Goal: Task Accomplishment & Management: Manage account settings

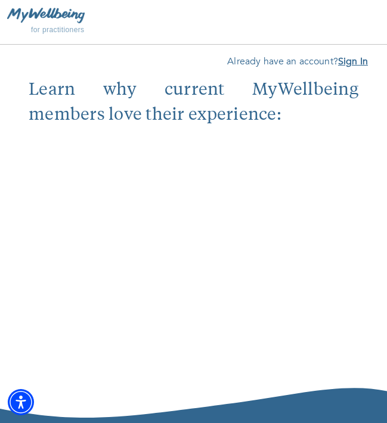
type input "[PERSON_NAME][EMAIL_ADDRESS][DOMAIN_NAME]"
click at [359, 63] on b "Sign In" at bounding box center [353, 61] width 30 height 13
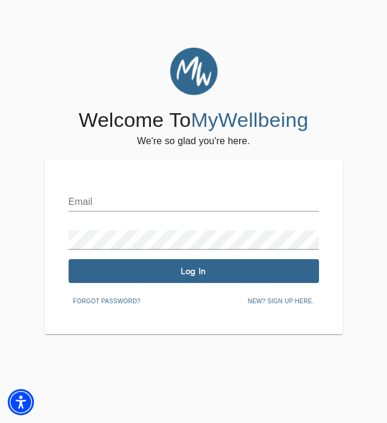
type input "[PERSON_NAME][EMAIL_ADDRESS][DOMAIN_NAME]"
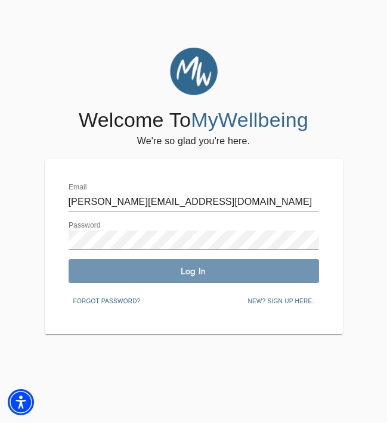
click at [150, 276] on button "Log In" at bounding box center [194, 271] width 250 height 24
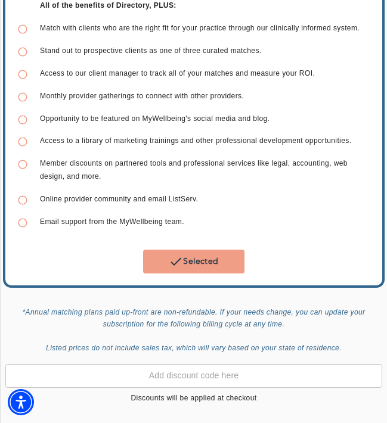
scroll to position [598, 0]
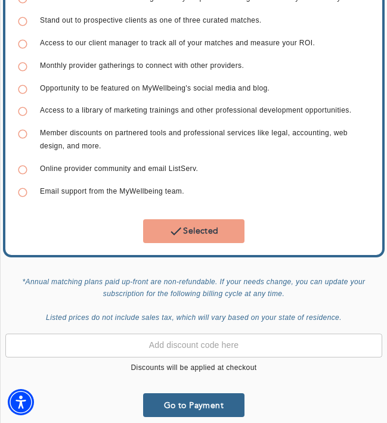
click at [200, 219] on button "Selected" at bounding box center [193, 231] width 101 height 24
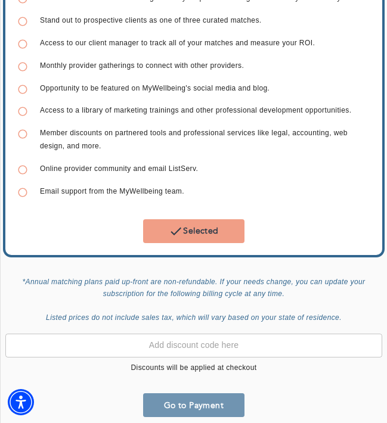
click at [164, 400] on span "Go to Payment" at bounding box center [194, 405] width 92 height 11
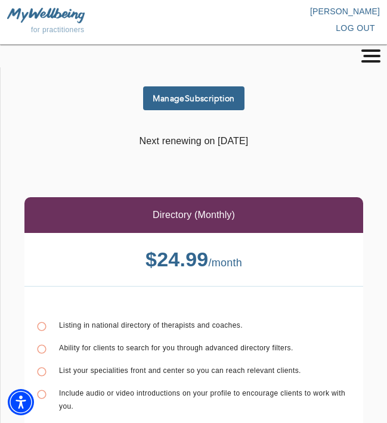
click at [359, 57] on icon "button" at bounding box center [370, 55] width 23 height 13
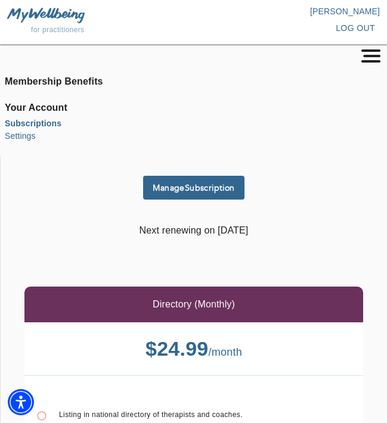
click at [29, 134] on li "Settings" at bounding box center [193, 136] width 377 height 13
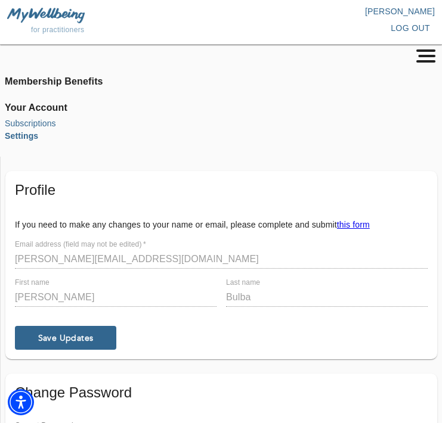
click at [43, 123] on li "Subscriptions" at bounding box center [221, 123] width 432 height 13
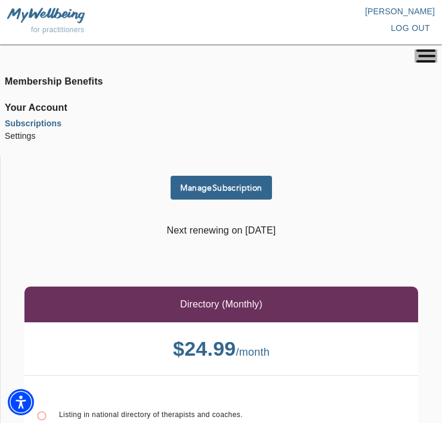
click at [386, 51] on rect "button" at bounding box center [425, 50] width 19 height 2
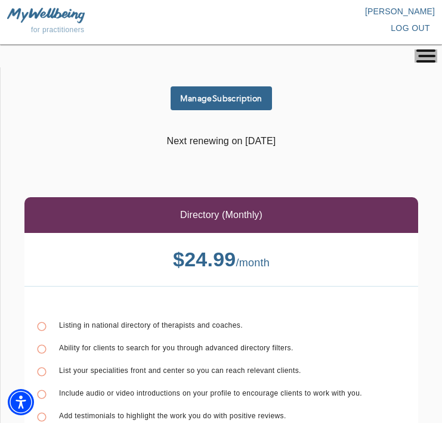
click at [386, 50] on rect "button" at bounding box center [425, 50] width 19 height 2
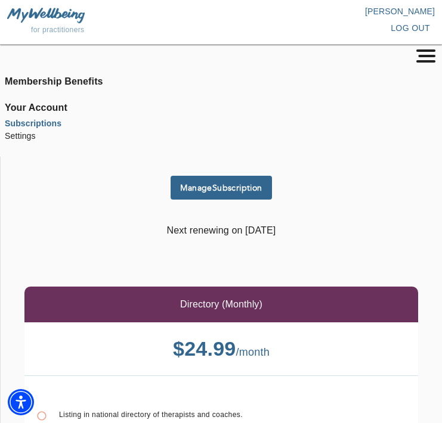
click at [27, 18] on img at bounding box center [45, 15] width 77 height 15
click at [38, 11] on img at bounding box center [45, 15] width 77 height 15
click at [386, 15] on p "[PERSON_NAME]" at bounding box center [328, 11] width 214 height 12
click at [48, 79] on li "Membership Benefits" at bounding box center [221, 81] width 432 height 14
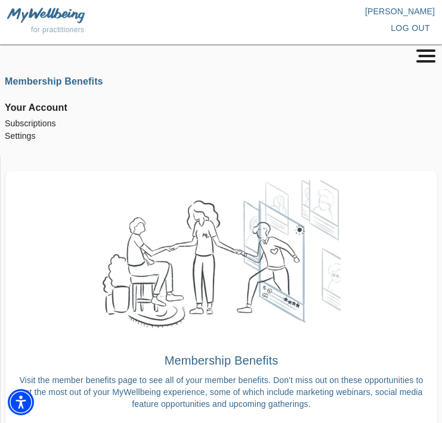
click at [17, 17] on img at bounding box center [45, 15] width 77 height 15
click at [386, 49] on icon "button" at bounding box center [425, 55] width 23 height 13
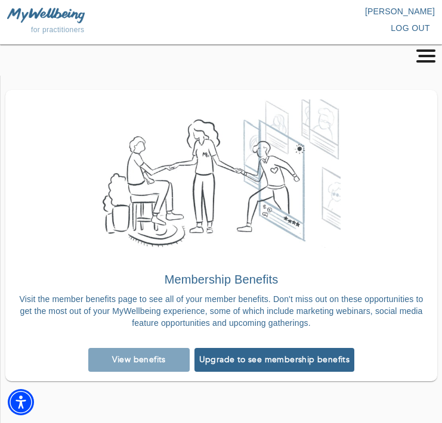
click at [386, 11] on p "[PERSON_NAME]" at bounding box center [328, 11] width 214 height 12
click at [36, 29] on span "for practitioners" at bounding box center [58, 30] width 54 height 8
click at [142, 371] on div "View benefits" at bounding box center [139, 360] width 106 height 29
click at [136, 355] on div "View benefits" at bounding box center [139, 360] width 106 height 29
click at [53, 26] on span "for practitioners" at bounding box center [58, 30] width 54 height 8
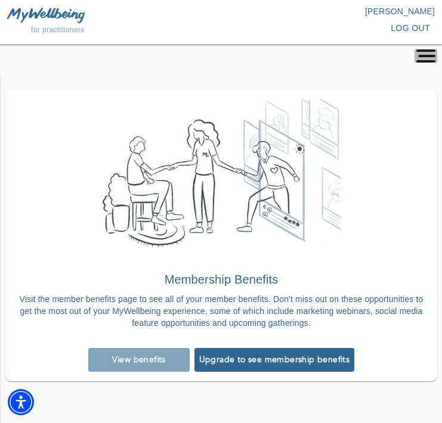
click at [386, 60] on rect "button" at bounding box center [425, 61] width 19 height 2
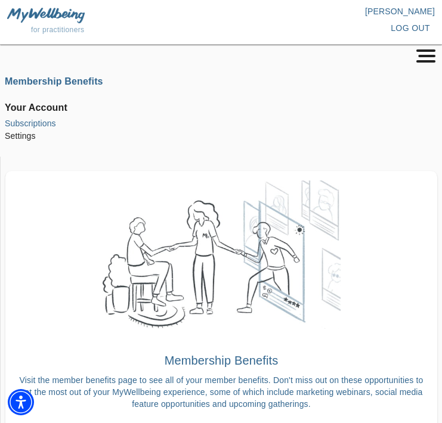
click at [41, 122] on li "Subscriptions" at bounding box center [221, 123] width 432 height 13
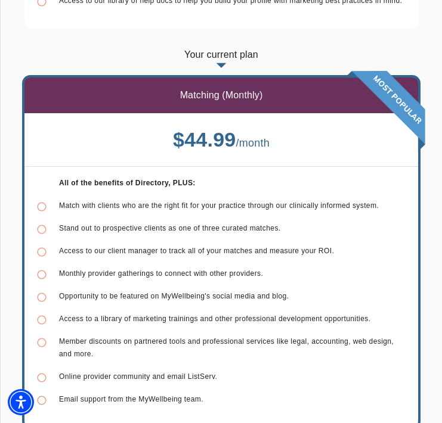
scroll to position [627, 0]
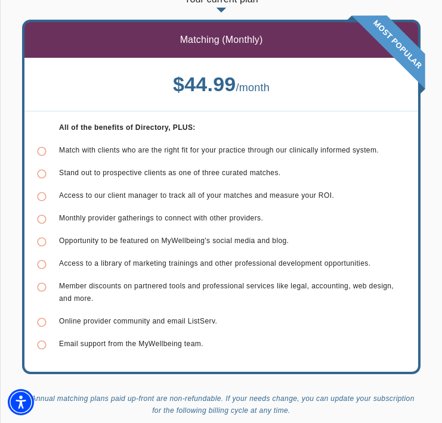
click at [243, 195] on span "Access to our client manager to track all of your matches and measure your ROI." at bounding box center [196, 195] width 275 height 8
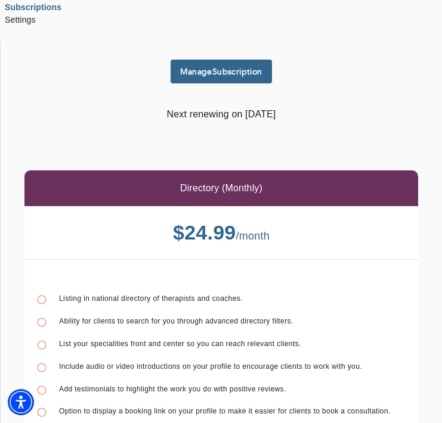
scroll to position [0, 0]
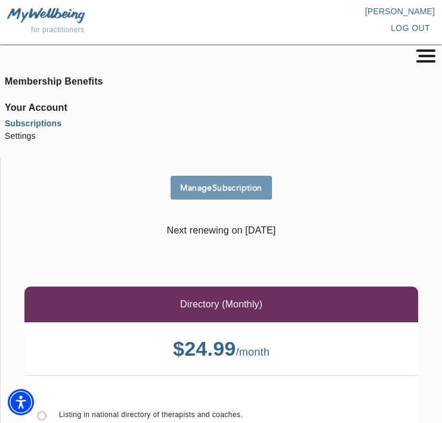
click at [243, 195] on button "Manage Subscription" at bounding box center [220, 188] width 101 height 24
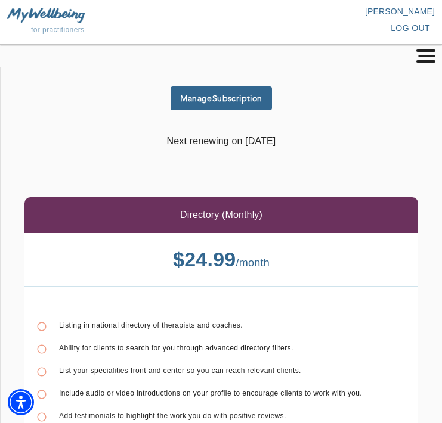
click at [43, 14] on img at bounding box center [45, 15] width 77 height 15
click at [430, 59] on icon "button" at bounding box center [425, 55] width 23 height 13
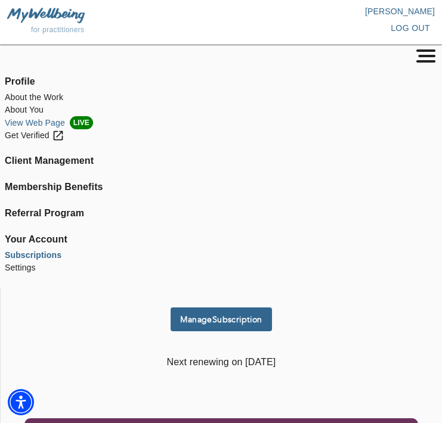
click at [42, 123] on li "View Web Page LIVE" at bounding box center [221, 122] width 432 height 13
click at [52, 126] on li "View Web Page LIVE" at bounding box center [221, 122] width 432 height 13
click at [23, 139] on div "Get Verified" at bounding box center [35, 135] width 60 height 13
